Goal: Navigation & Orientation: Find specific page/section

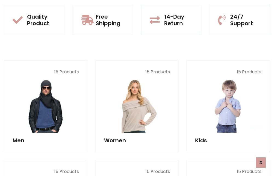
scroll to position [475, 0]
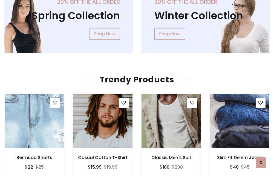
click at [171, 121] on img at bounding box center [171, 121] width 71 height 132
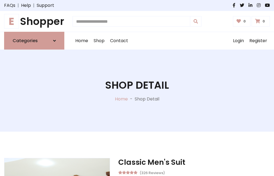
click at [34, 21] on h1 "E Shopper" at bounding box center [34, 21] width 60 height 12
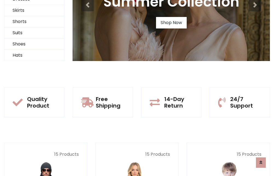
scroll to position [53, 0]
